Goal: Task Accomplishment & Management: Complete application form

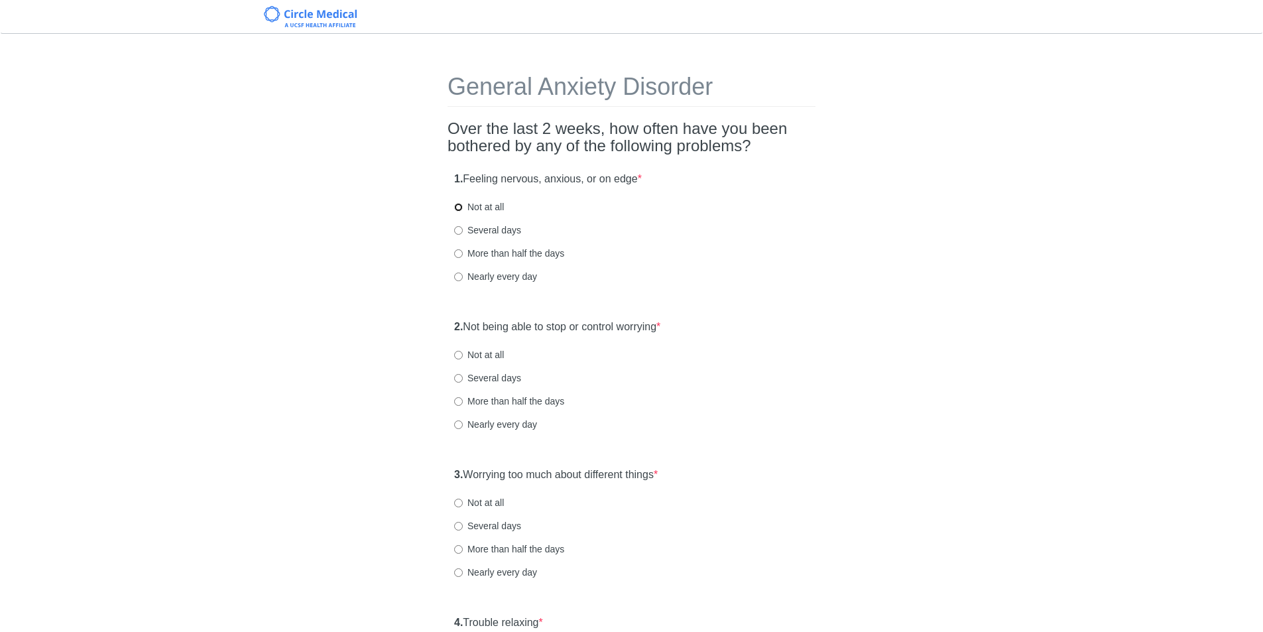
click at [457, 209] on input "Not at all" at bounding box center [458, 207] width 9 height 9
radio input "true"
click at [453, 229] on div "1. Feeling nervous, anxious, or on edge * Not at all Several days More than hal…" at bounding box center [631, 234] width 368 height 138
click at [458, 231] on input "Several days" at bounding box center [458, 230] width 9 height 9
radio input "true"
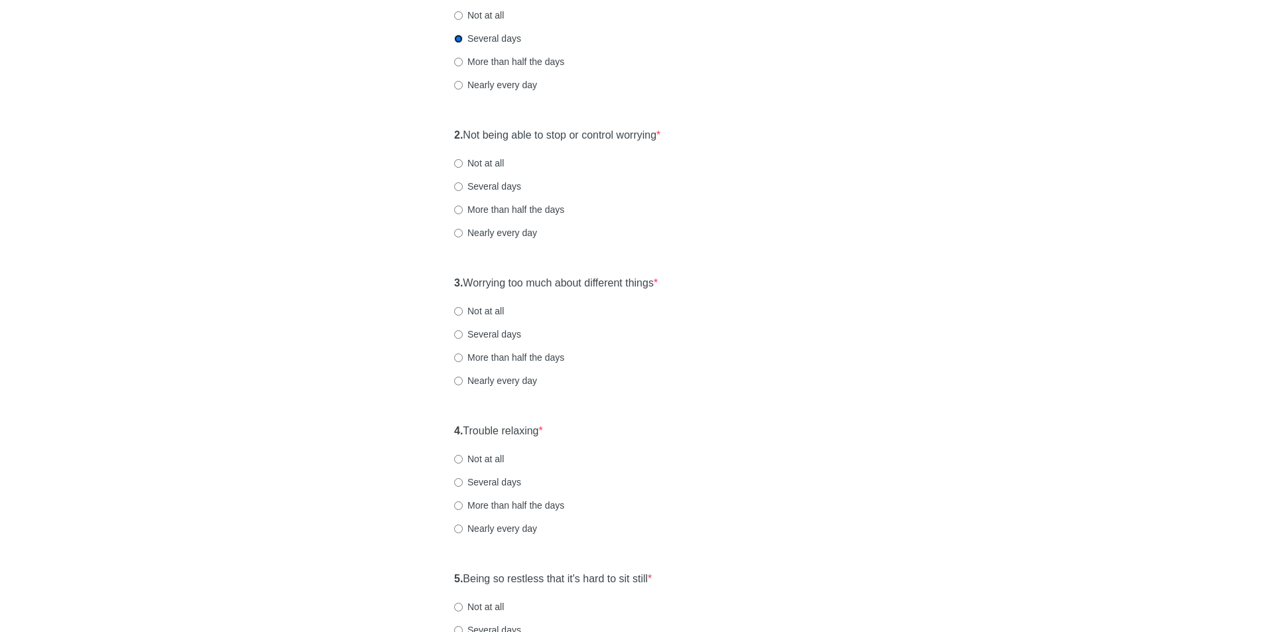
scroll to position [199, 0]
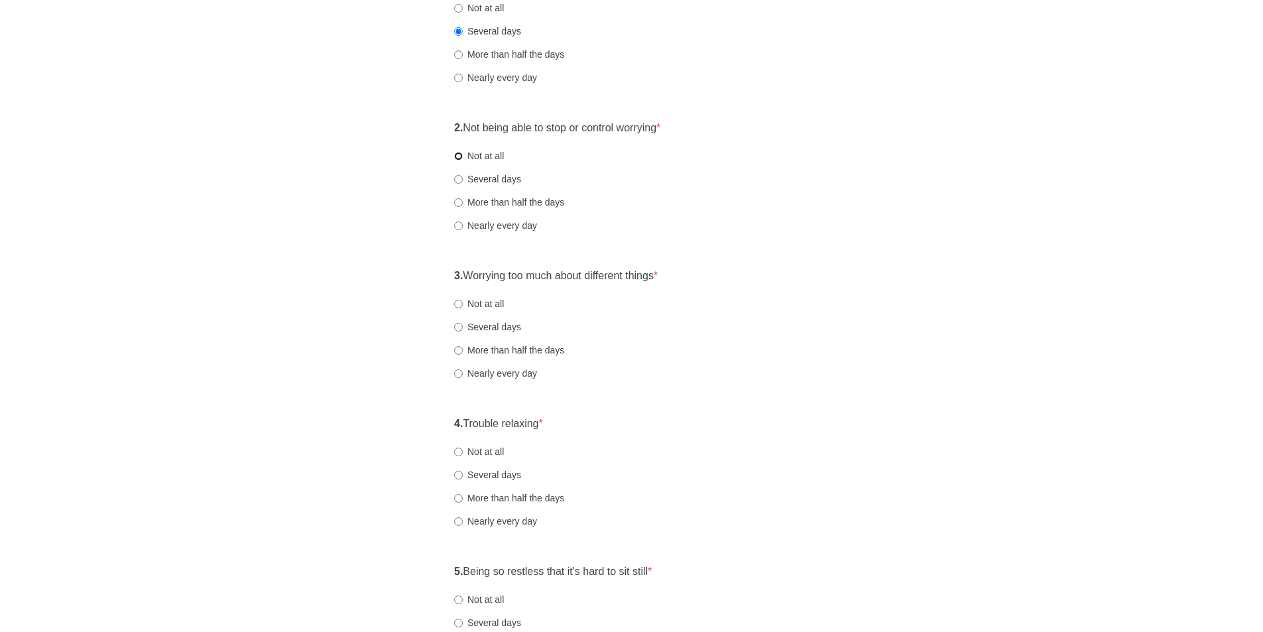
click at [457, 155] on input "Not at all" at bounding box center [458, 156] width 9 height 9
radio input "true"
click at [456, 176] on input "Several days" at bounding box center [458, 178] width 9 height 9
radio input "true"
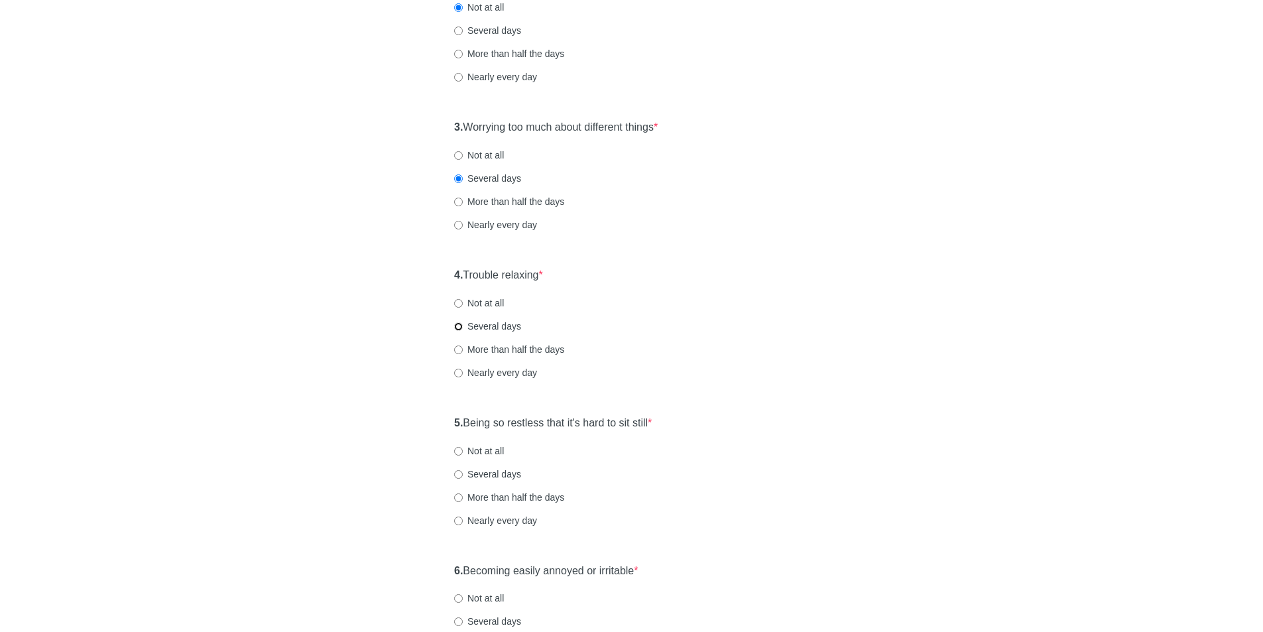
click at [458, 326] on input "Several days" at bounding box center [458, 326] width 9 height 9
radio input "true"
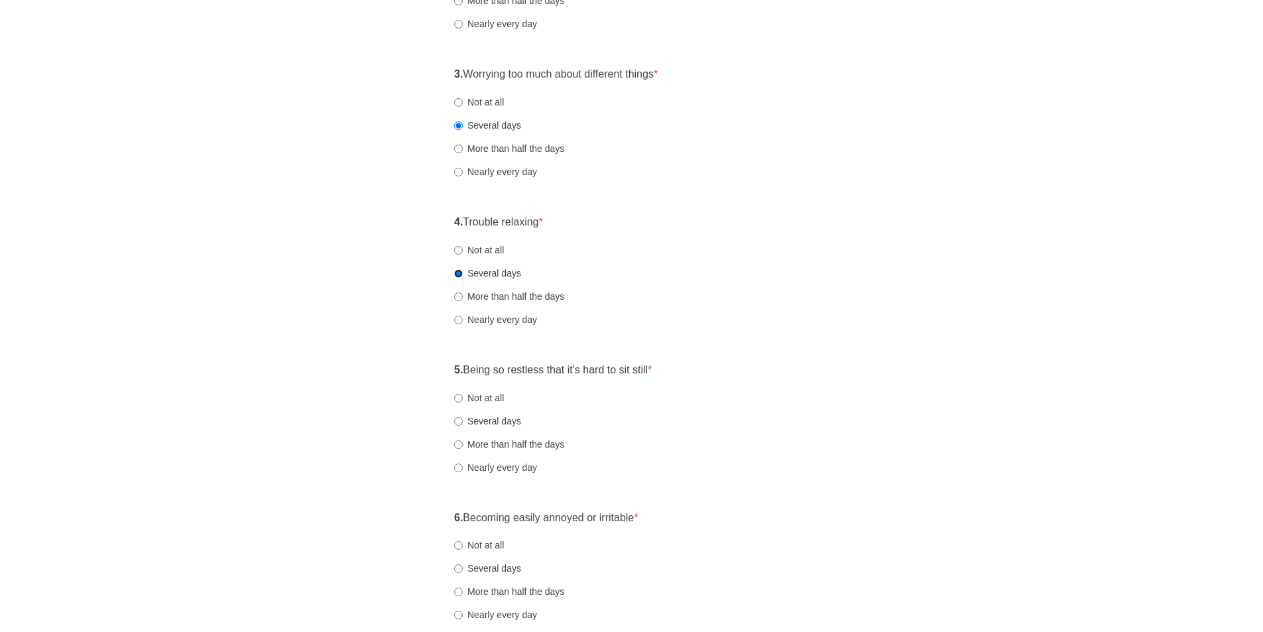
scroll to position [480, 0]
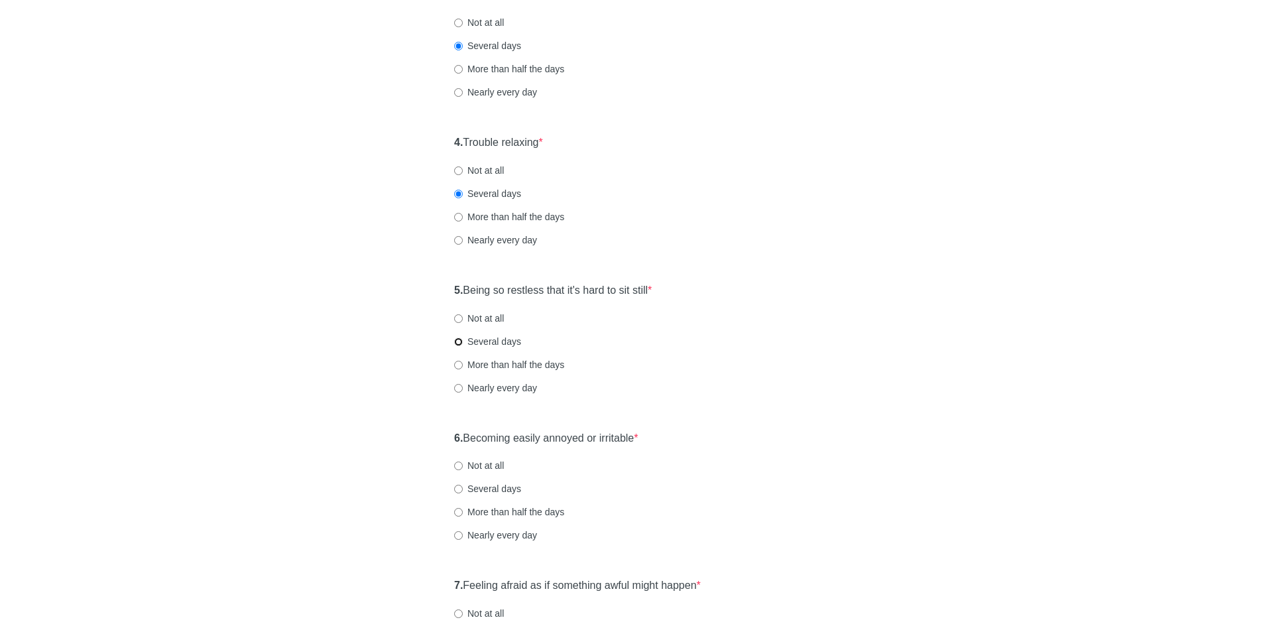
click at [457, 341] on input "Several days" at bounding box center [458, 341] width 9 height 9
radio input "true"
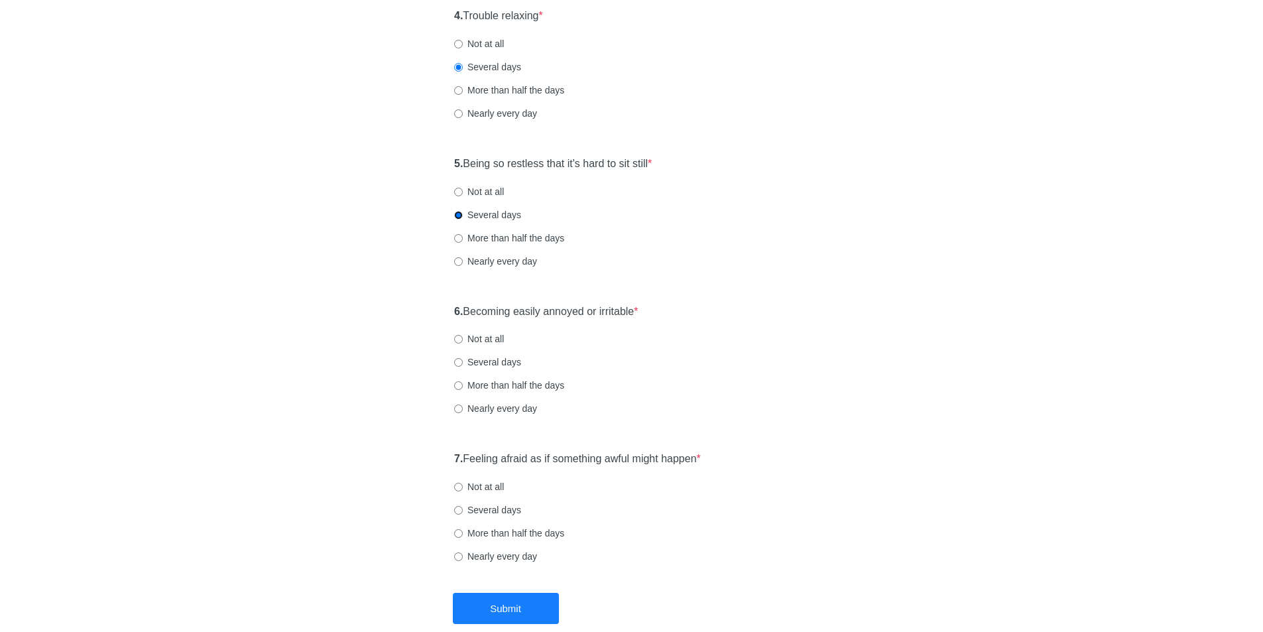
scroll to position [613, 0]
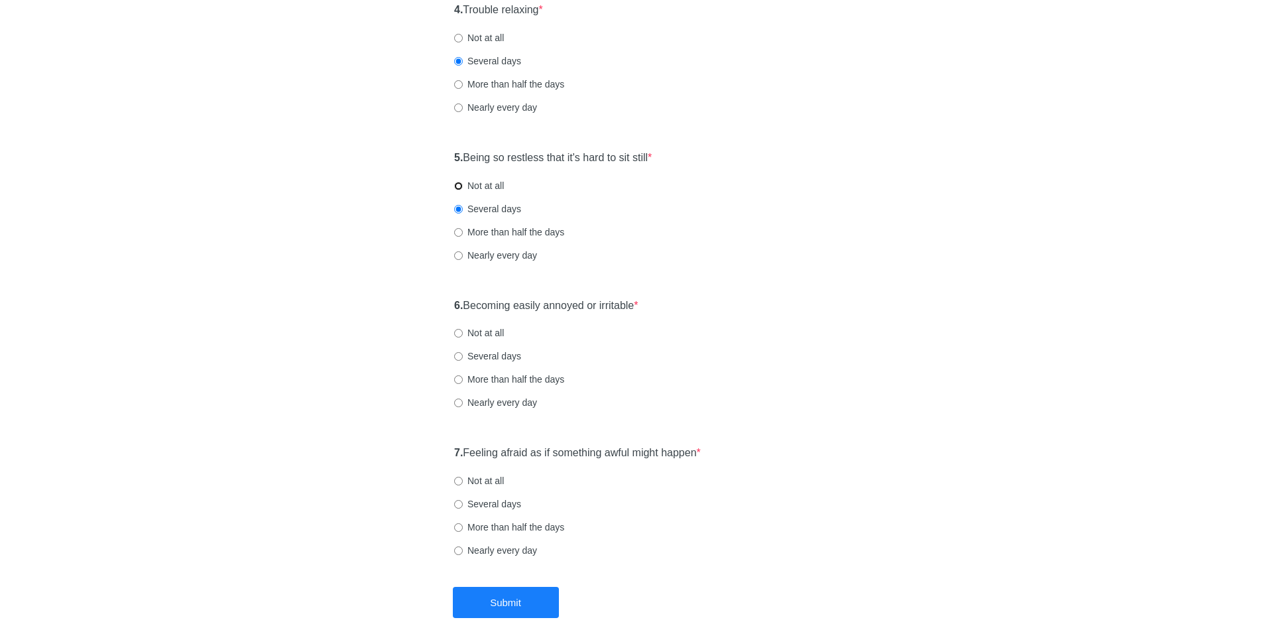
click at [460, 183] on input "Not at all" at bounding box center [458, 186] width 9 height 9
radio input "true"
click at [456, 354] on input "Several days" at bounding box center [458, 356] width 9 height 9
radio input "true"
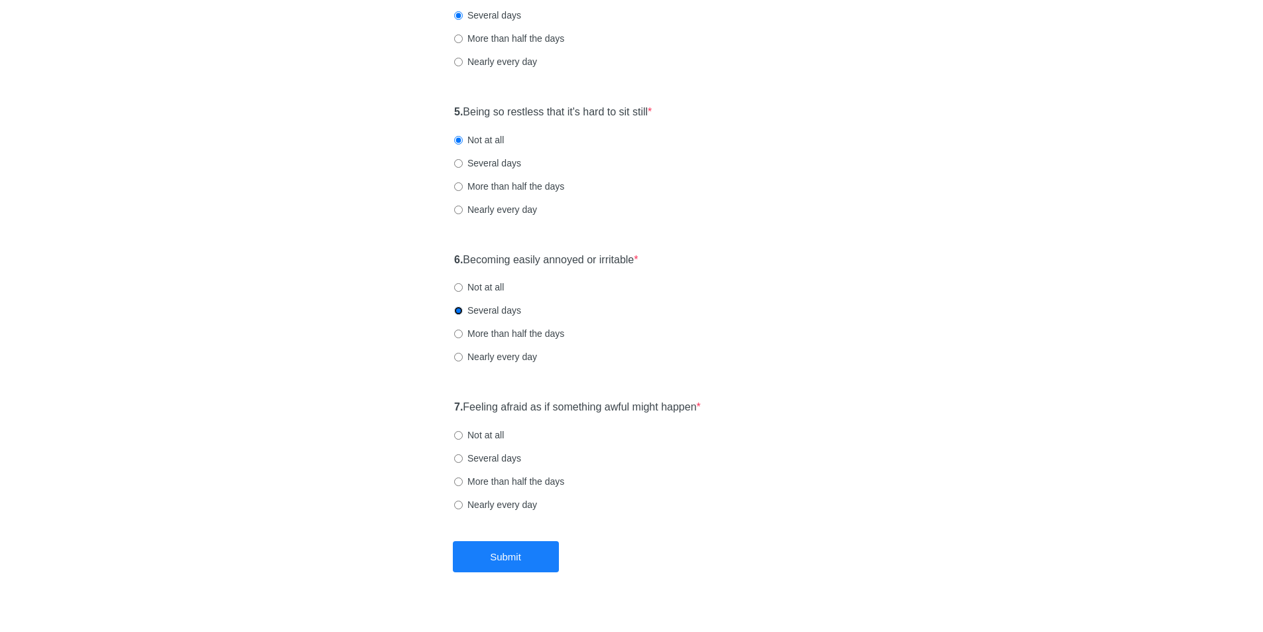
scroll to position [679, 0]
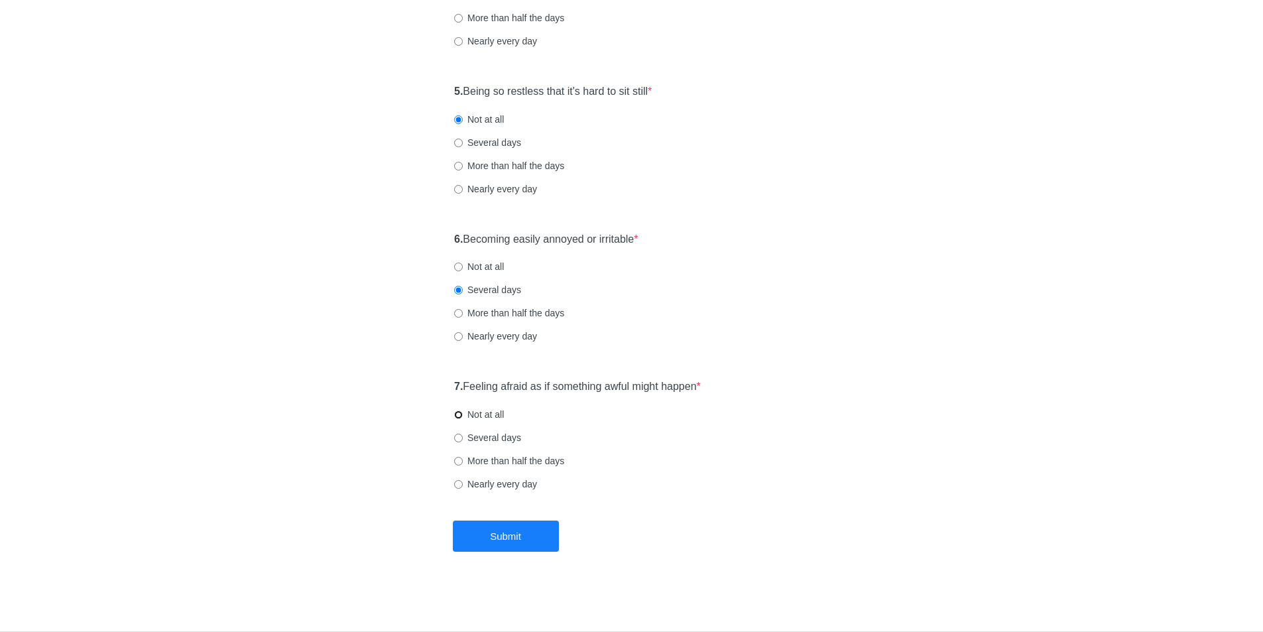
click at [457, 412] on input "Not at all" at bounding box center [458, 414] width 9 height 9
radio input "true"
click at [497, 552] on div "General Anxiety Disorder Over the last 2 weeks, how often have you been bothere…" at bounding box center [631, 0] width 1263 height 1264
click at [516, 550] on button "Submit" at bounding box center [506, 535] width 106 height 31
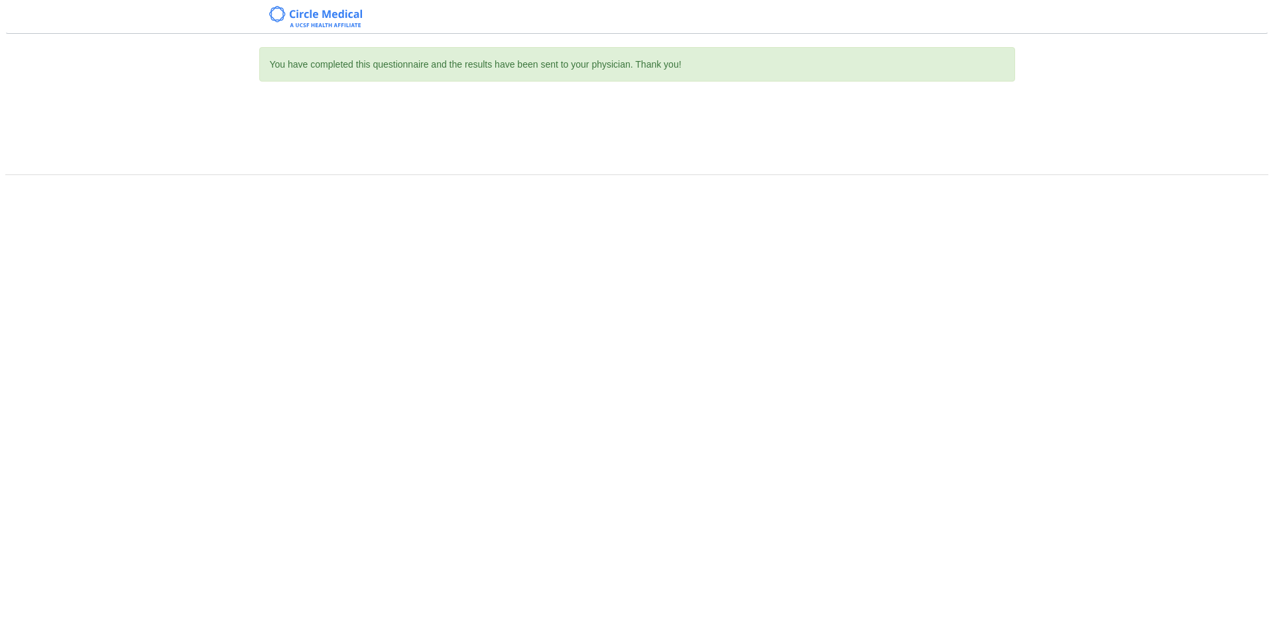
scroll to position [0, 0]
